Goal: Check status: Check status

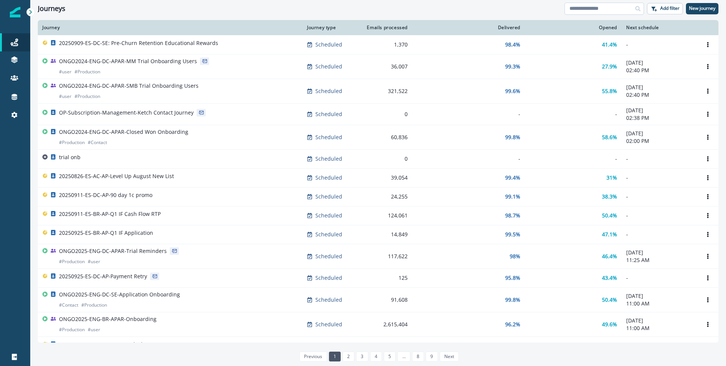
click at [589, 8] on input at bounding box center [603, 9] width 79 height 12
type input "**********"
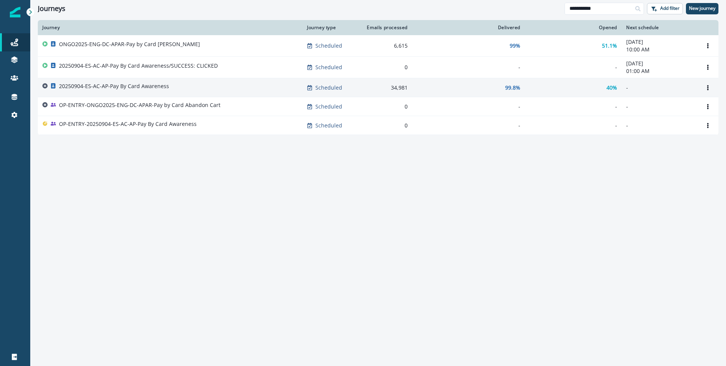
click at [147, 85] on p "20250904-ES-AC-AP-Pay By Card Awareness" at bounding box center [114, 86] width 110 height 8
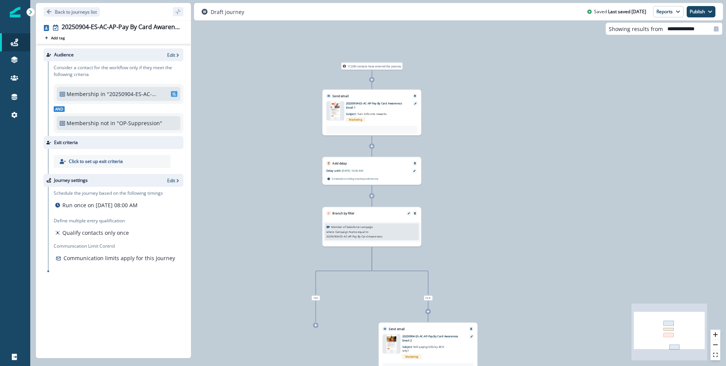
click at [369, 130] on div at bounding box center [371, 130] width 91 height 8
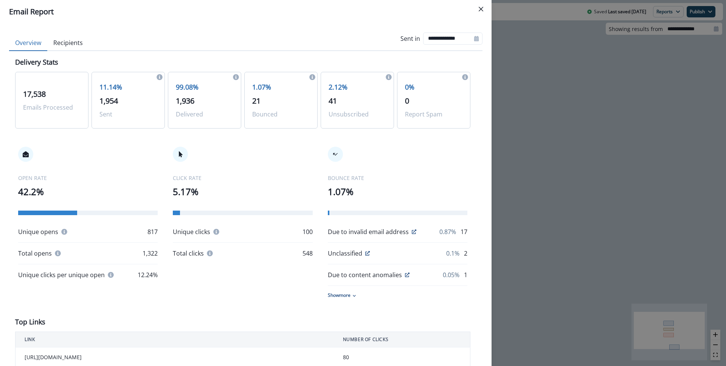
click at [77, 42] on button "Recipients" at bounding box center [68, 43] width 42 height 16
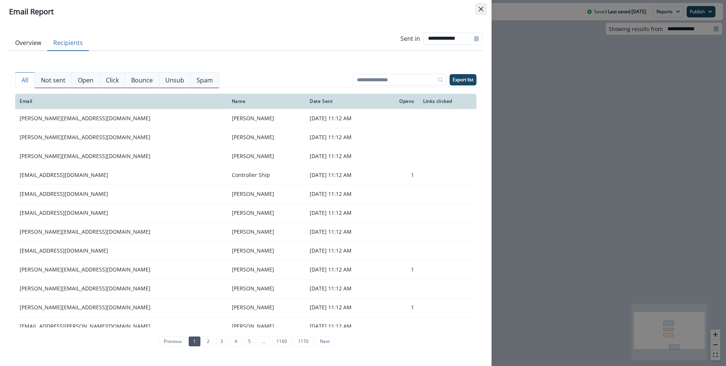
click at [482, 6] on button "Close" at bounding box center [481, 9] width 12 height 12
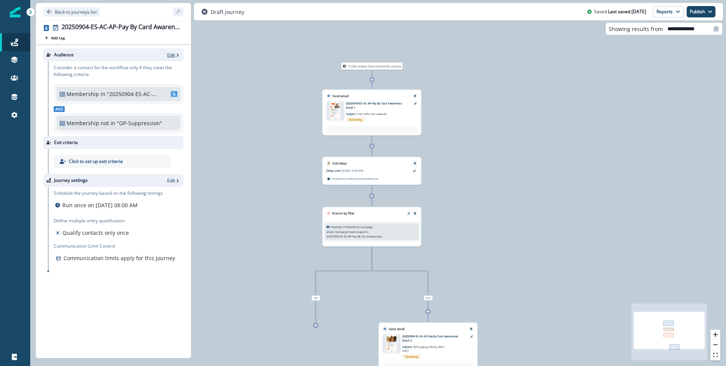
click at [172, 55] on p "Edit" at bounding box center [171, 55] width 8 height 6
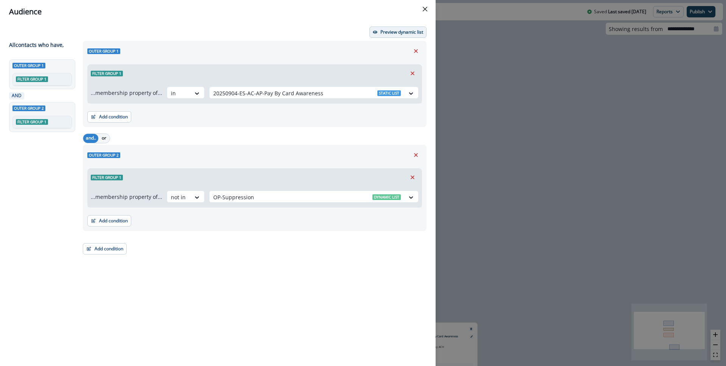
click at [399, 34] on p "Preview dynamic list" at bounding box center [401, 31] width 43 height 5
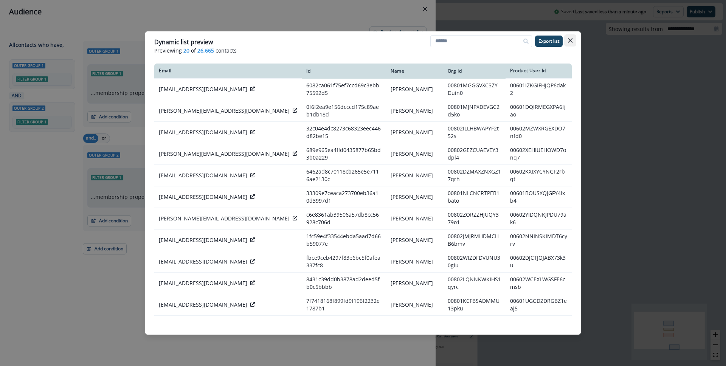
click at [571, 41] on icon "Close" at bounding box center [570, 40] width 5 height 5
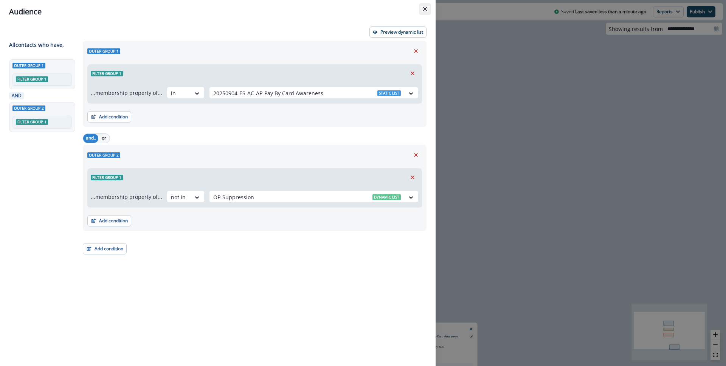
click at [424, 7] on icon "Close" at bounding box center [425, 9] width 5 height 5
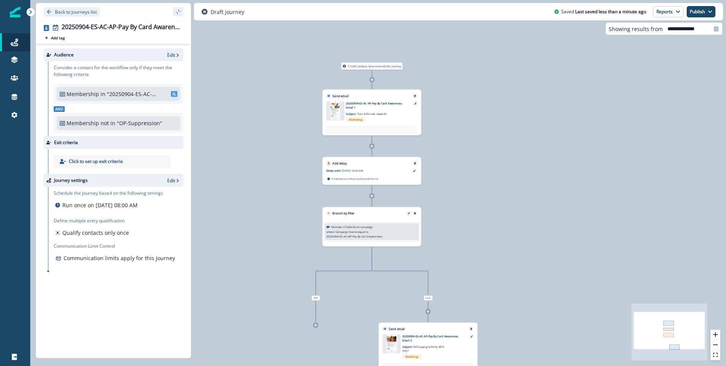
click at [360, 127] on div at bounding box center [371, 130] width 91 height 8
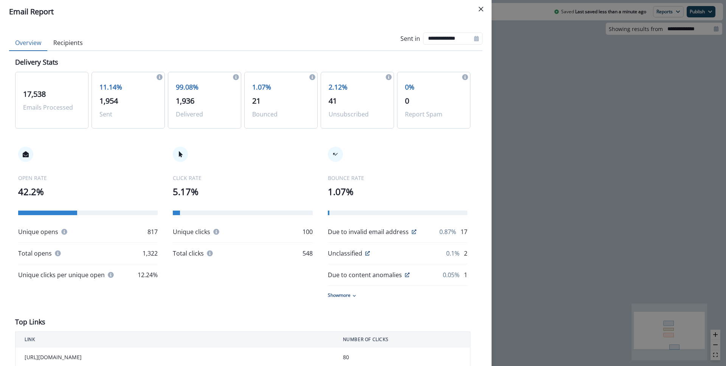
click at [200, 90] on p "99.08%" at bounding box center [204, 87] width 57 height 10
click at [51, 101] on div "17,538 Emails Processed" at bounding box center [51, 100] width 73 height 57
click at [153, 256] on p "1,322" at bounding box center [150, 253] width 15 height 9
click at [66, 44] on button "Recipients" at bounding box center [68, 43] width 42 height 16
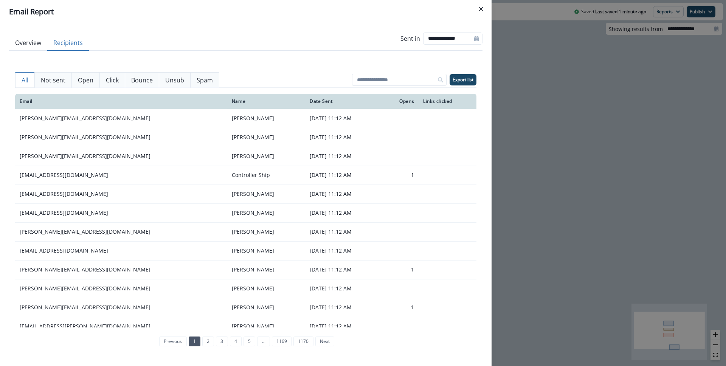
click at [85, 79] on p "Open" at bounding box center [85, 80] width 15 height 9
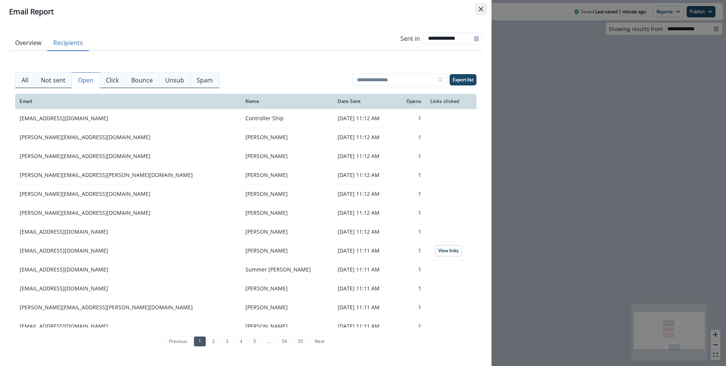
click at [483, 10] on icon "Close" at bounding box center [481, 9] width 5 height 5
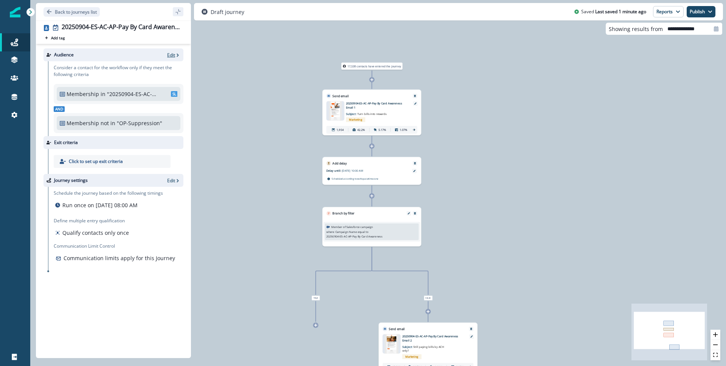
click at [174, 54] on p "Edit" at bounding box center [171, 55] width 8 height 6
